Goal: Transaction & Acquisition: Download file/media

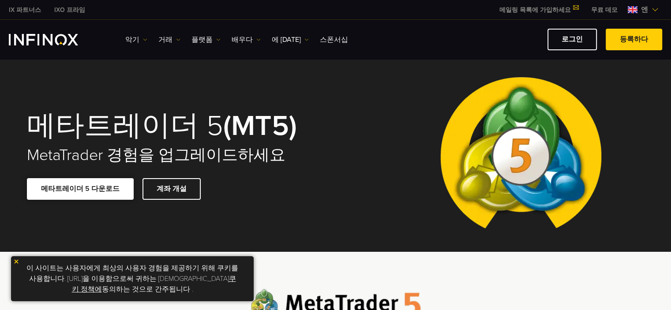
click at [106, 190] on font "메타트레이더 5 다운로드" at bounding box center [80, 188] width 78 height 9
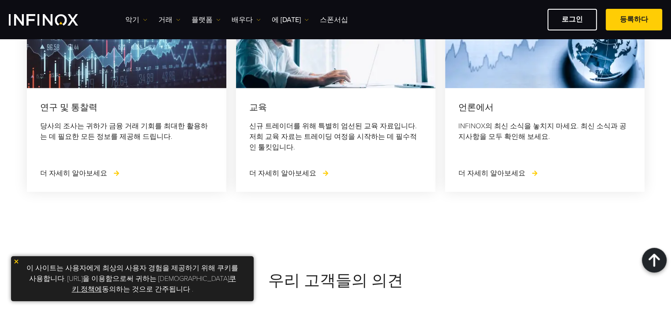
scroll to position [2723, 0]
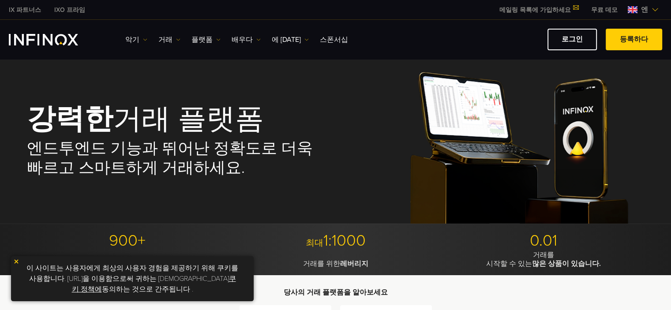
click at [500, 68] on img at bounding box center [520, 140] width 247 height 165
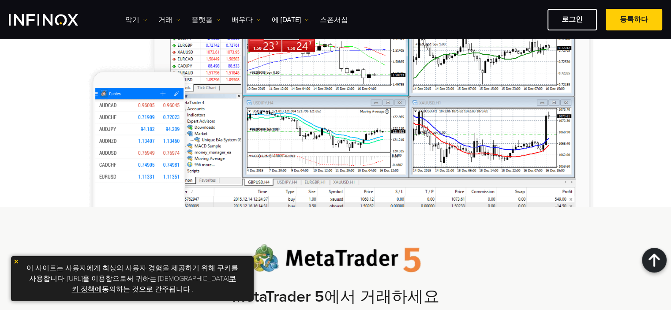
scroll to position [838, 0]
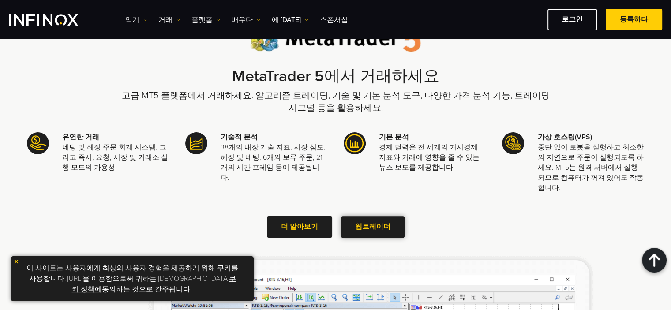
click at [373, 227] on span at bounding box center [373, 227] width 0 height 0
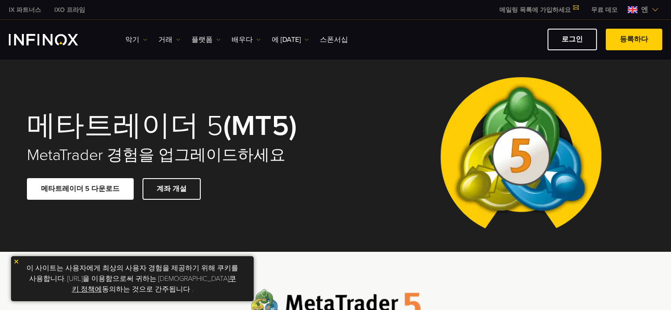
click at [91, 220] on div "메타트레이더 5 (MT5) MetaTrader 경험을 업그레이드하세요 메타트레이더 5 다운로드 계좌 개설" at bounding box center [335, 155] width 635 height 193
click at [97, 192] on link "메타트레이더 5 다운로드" at bounding box center [80, 189] width 107 height 22
click at [98, 190] on font "메타트레이더 5 다운로드" at bounding box center [80, 188] width 78 height 9
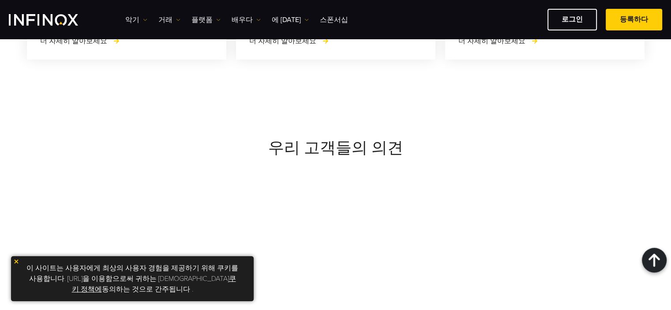
scroll to position [3143, 0]
click at [571, 27] on link "로그인" at bounding box center [571, 20] width 49 height 22
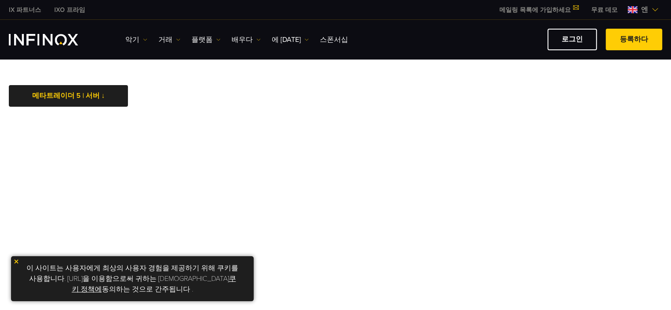
click at [102, 104] on link "메타트레이더 5 | 서버 ↓" at bounding box center [68, 96] width 119 height 22
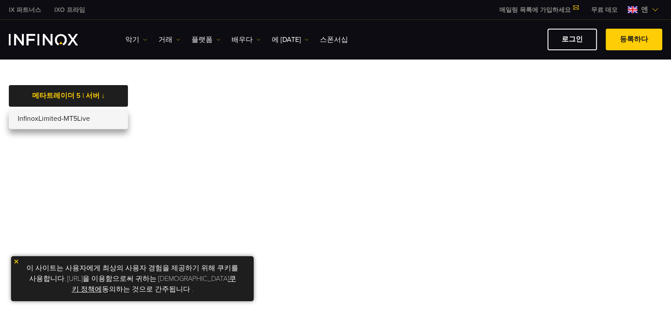
click at [68, 96] on div at bounding box center [68, 96] width 0 height 0
click at [102, 104] on link "메타트레이더 5 | 서버 ↓" at bounding box center [68, 96] width 119 height 22
